Goal: Transaction & Acquisition: Obtain resource

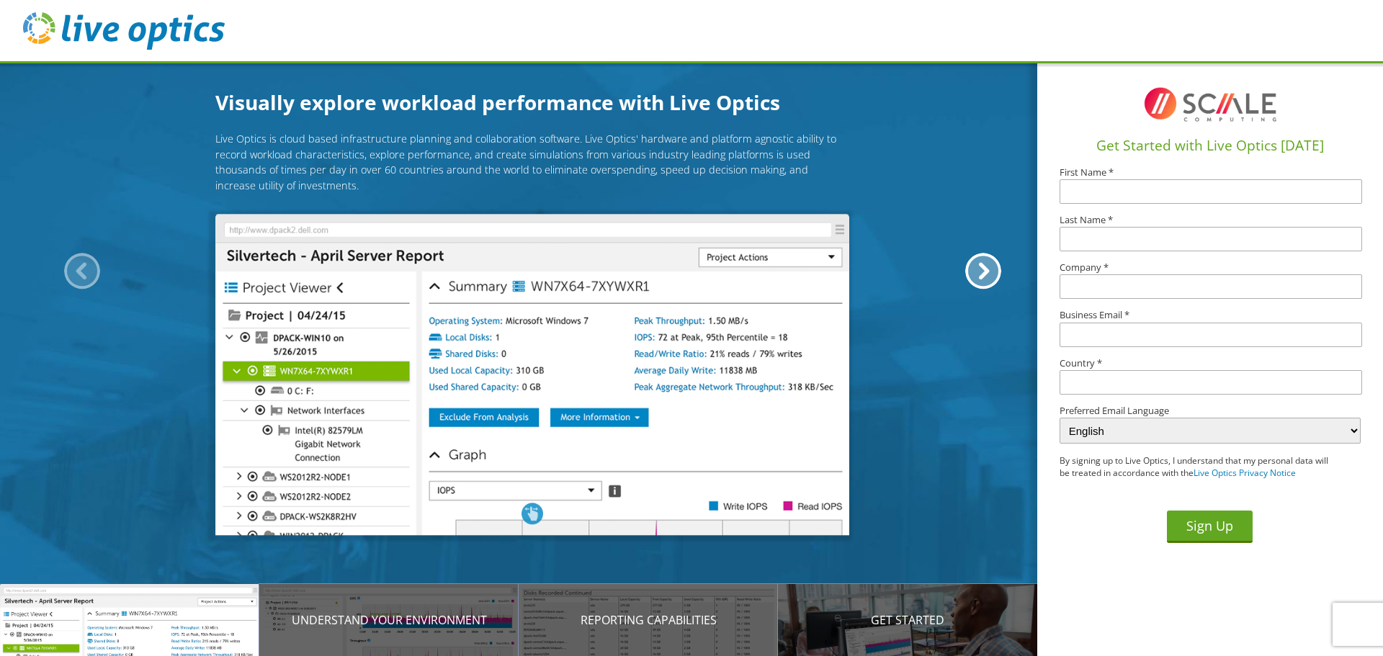
click at [1088, 199] on input "text" at bounding box center [1211, 191] width 303 height 24
click at [1109, 195] on input "text" at bounding box center [1211, 191] width 303 height 24
type input "Ade"
type input "Adigun"
type input "a"
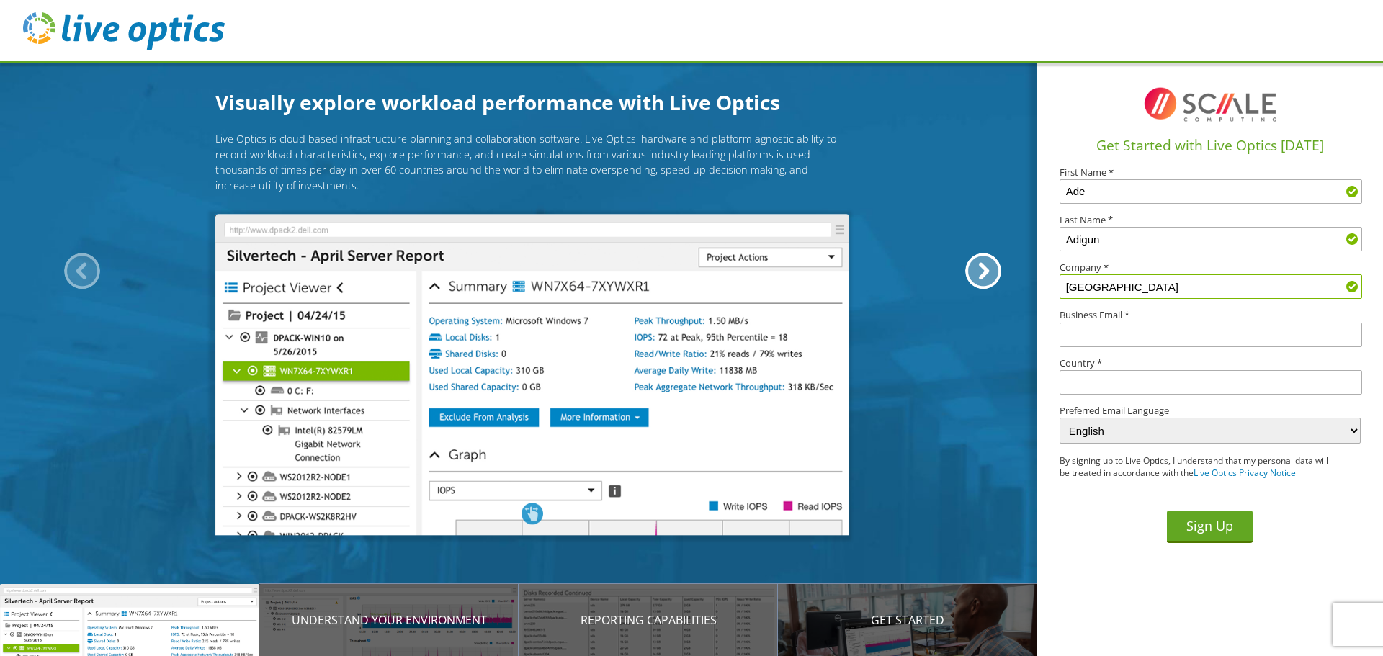
type input "[GEOGRAPHIC_DATA]"
click at [1164, 341] on input "text" at bounding box center [1211, 335] width 303 height 24
type input "[EMAIL_ADDRESS][DOMAIN_NAME]"
click at [1101, 387] on input "text" at bounding box center [1211, 382] width 303 height 24
type input "[GEOGRAPHIC_DATA]"
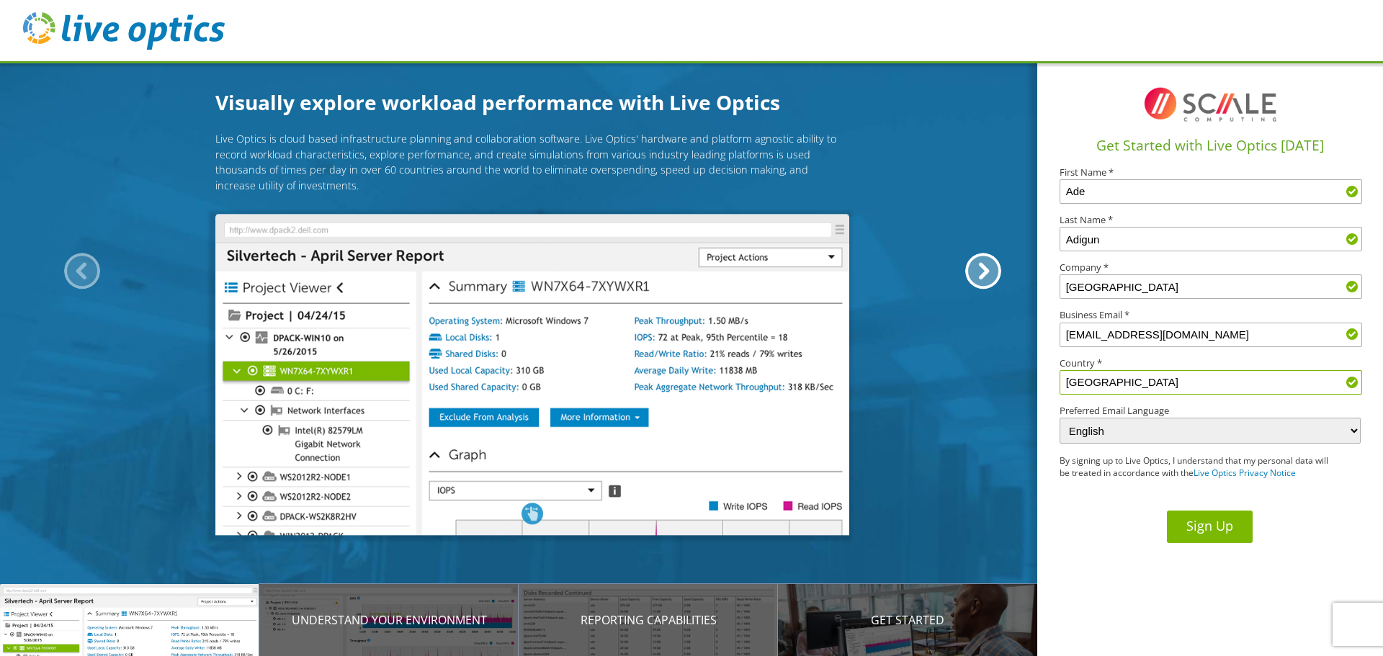
click at [1218, 527] on button "Sign Up" at bounding box center [1210, 527] width 86 height 32
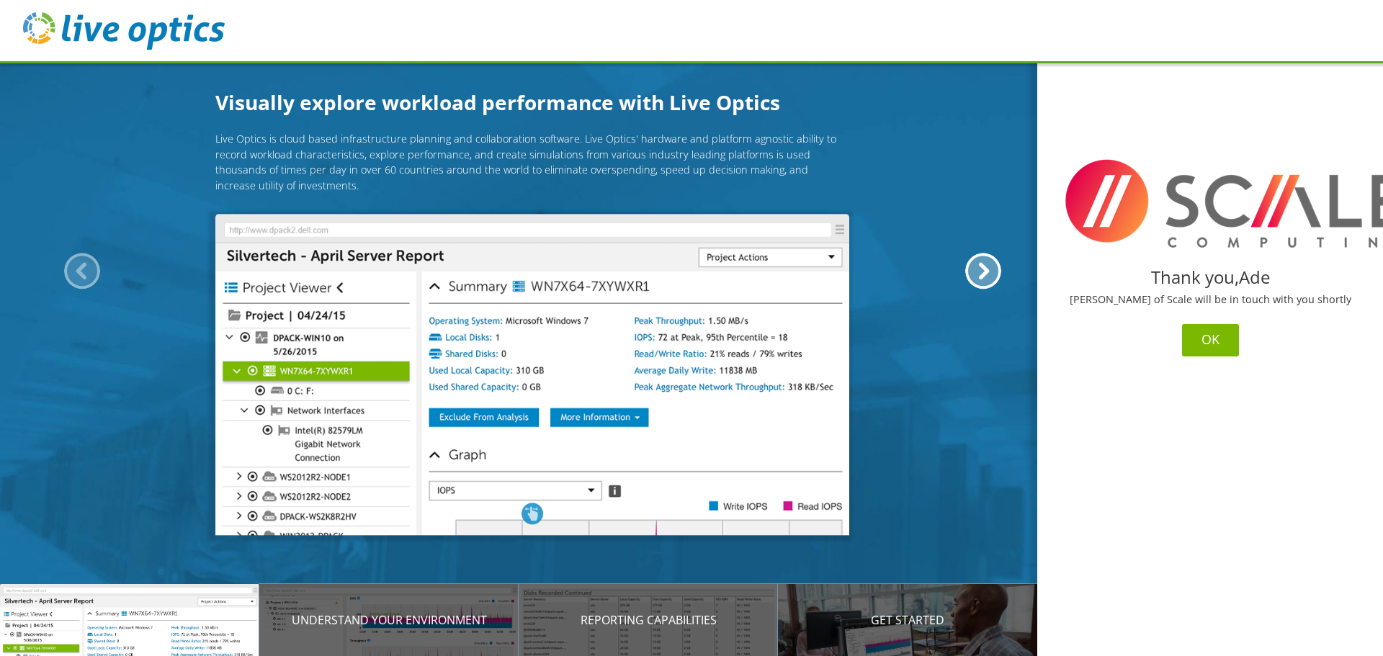
click at [1214, 348] on button "OK" at bounding box center [1210, 340] width 57 height 32
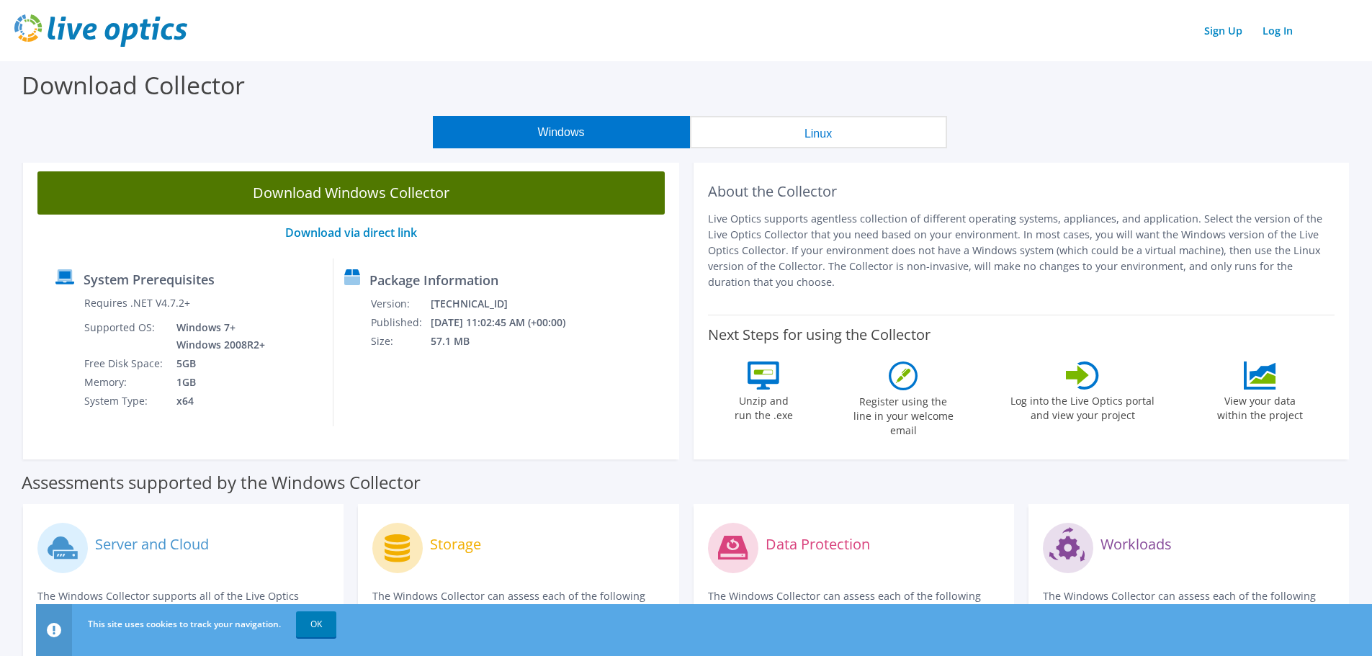
click at [440, 194] on link "Download Windows Collector" at bounding box center [350, 192] width 627 height 43
